Goal: Task Accomplishment & Management: Use online tool/utility

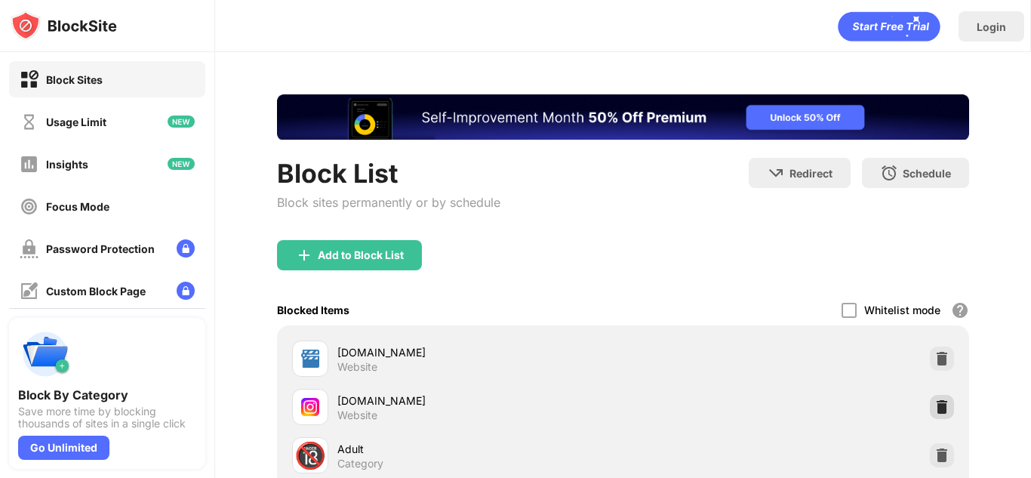
click at [934, 409] on img at bounding box center [941, 406] width 15 height 15
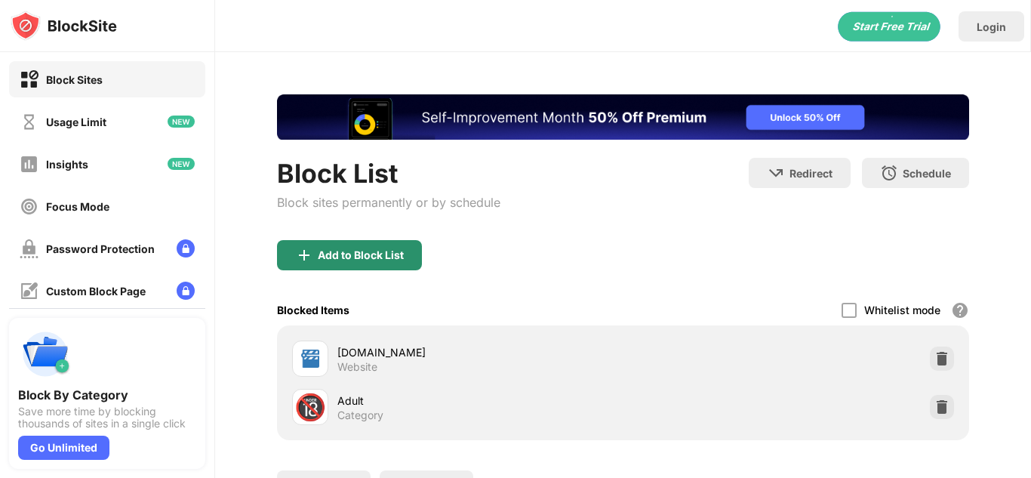
click at [363, 262] on div "Add to Block List" at bounding box center [349, 255] width 145 height 30
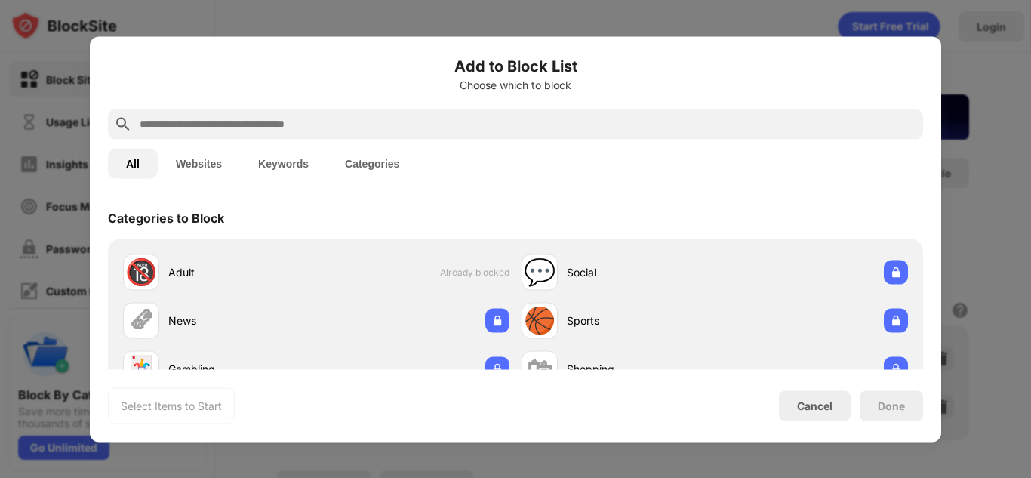
click at [404, 117] on input "text" at bounding box center [527, 124] width 779 height 18
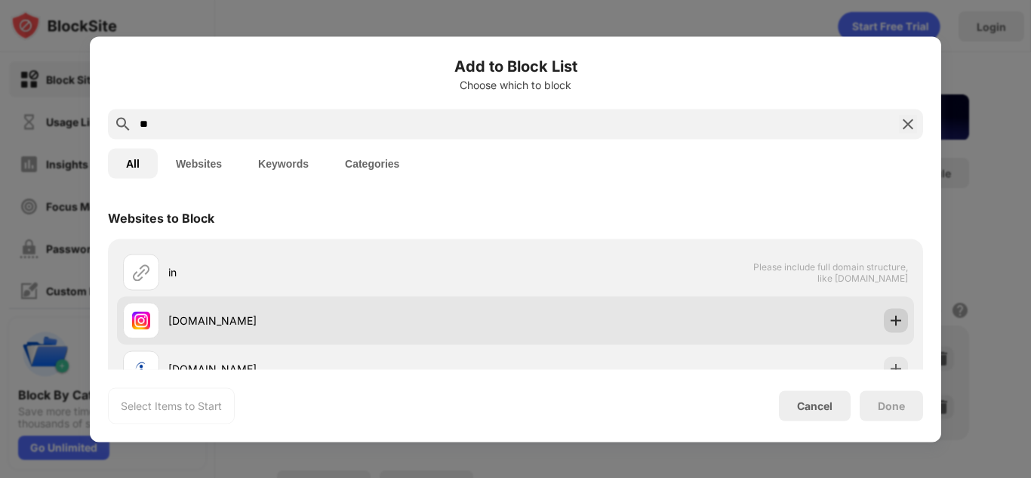
type input "**"
click at [888, 317] on img at bounding box center [895, 319] width 15 height 15
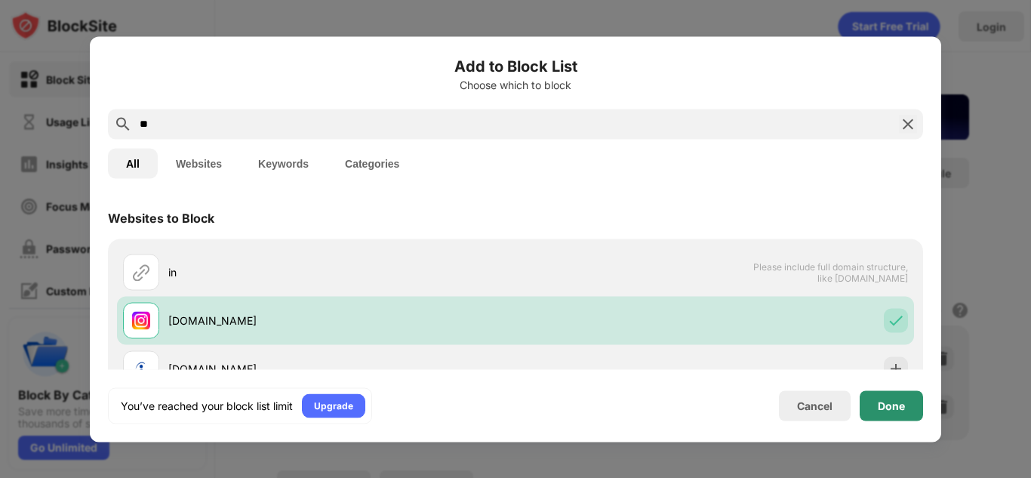
click at [891, 413] on div "Done" at bounding box center [890, 405] width 63 height 30
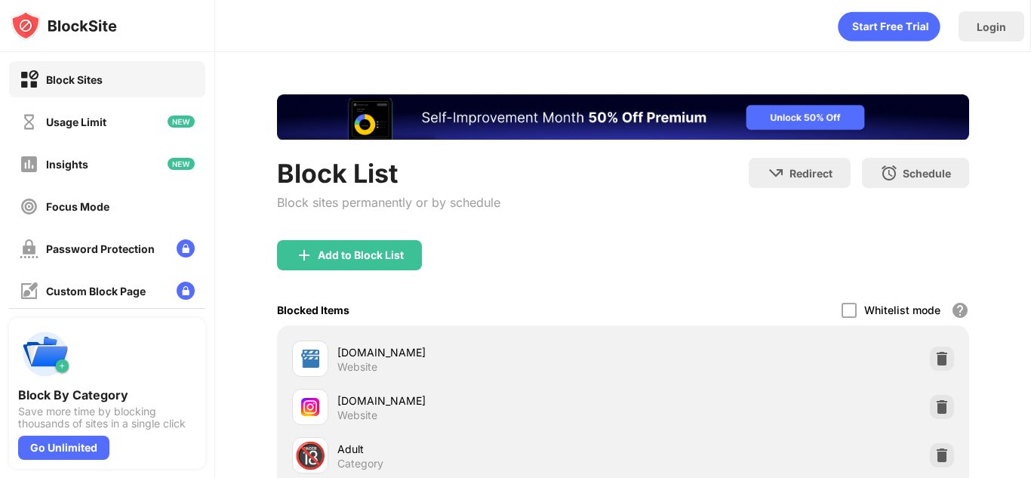
click at [675, 33] on div "Login" at bounding box center [622, 22] width 815 height 45
